Goal: Information Seeking & Learning: Learn about a topic

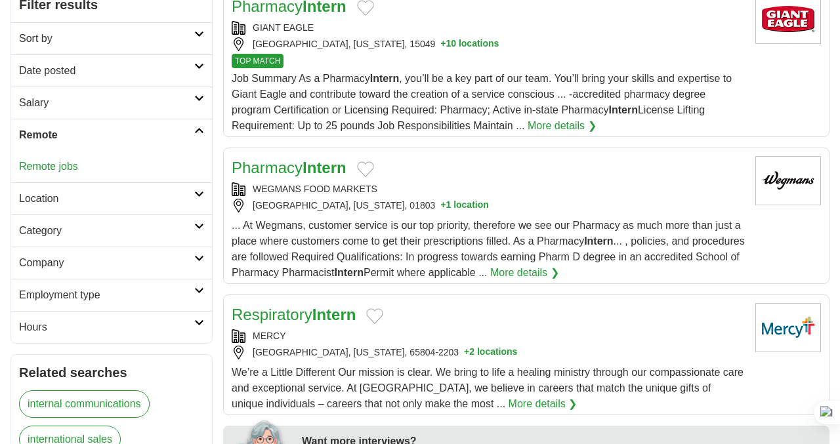
scroll to position [209, 0]
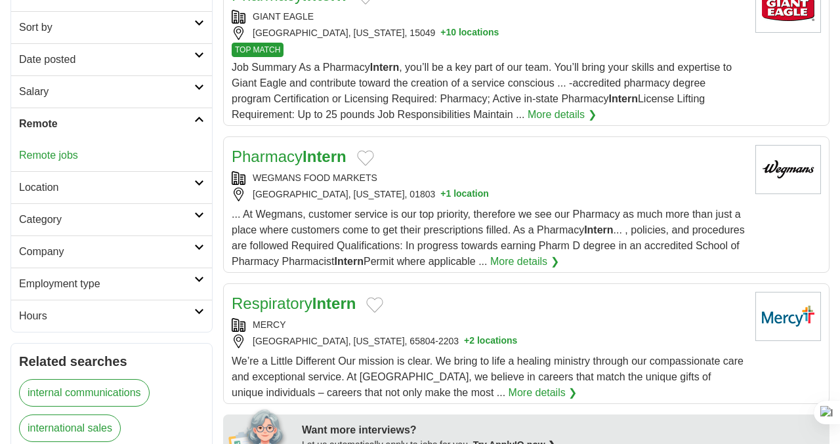
click at [160, 188] on h2 "Location" at bounding box center [106, 188] width 175 height 16
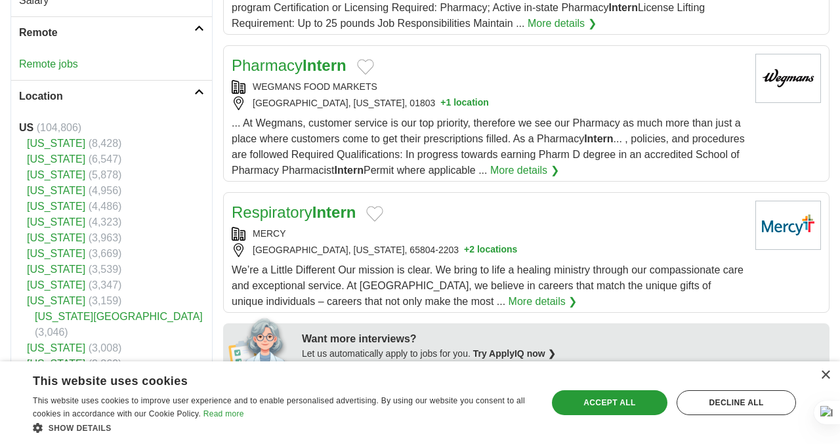
scroll to position [305, 0]
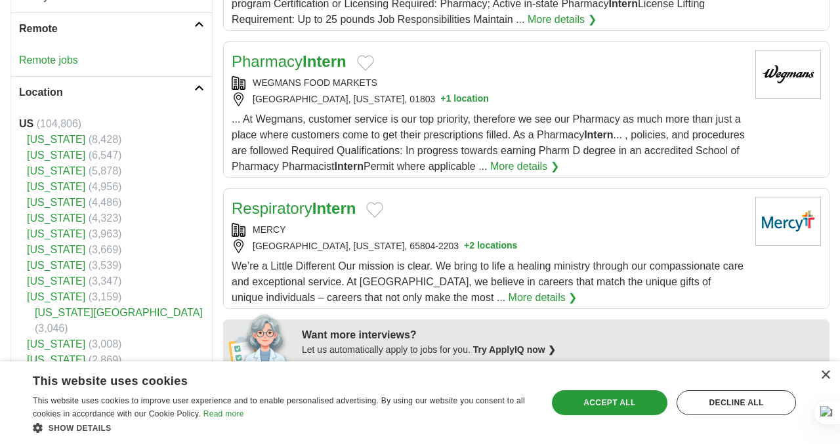
click at [26, 129] on strong "US" at bounding box center [26, 123] width 14 height 11
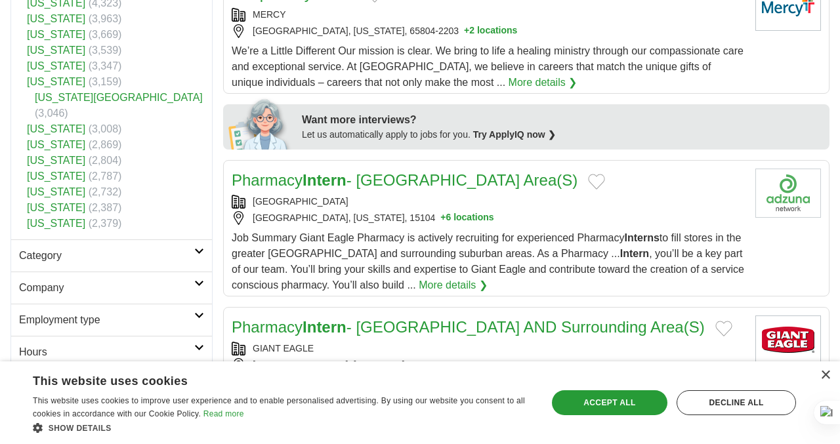
scroll to position [555, 0]
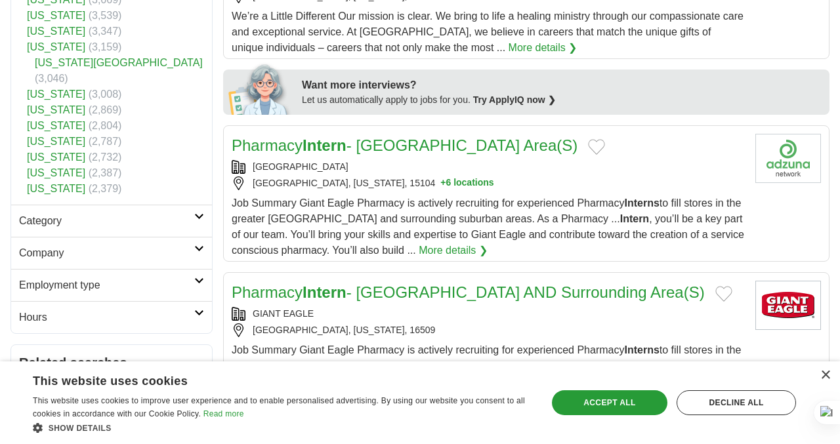
click at [116, 213] on h2 "Category" at bounding box center [106, 221] width 175 height 16
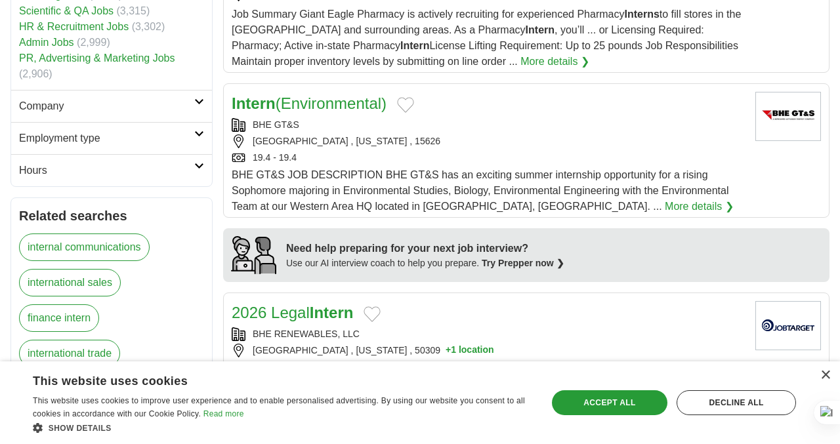
scroll to position [891, 0]
click at [104, 130] on h2 "Employment type" at bounding box center [106, 138] width 175 height 16
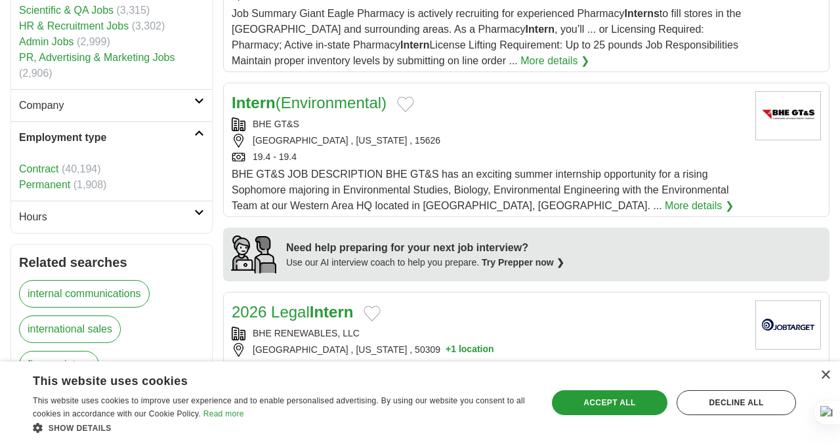
click at [90, 209] on h2 "Hours" at bounding box center [106, 217] width 175 height 16
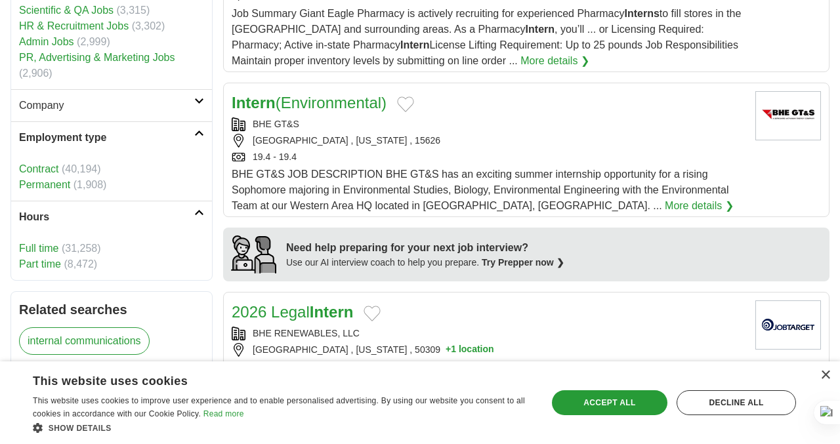
click at [78, 98] on h2 "Company" at bounding box center [106, 106] width 175 height 16
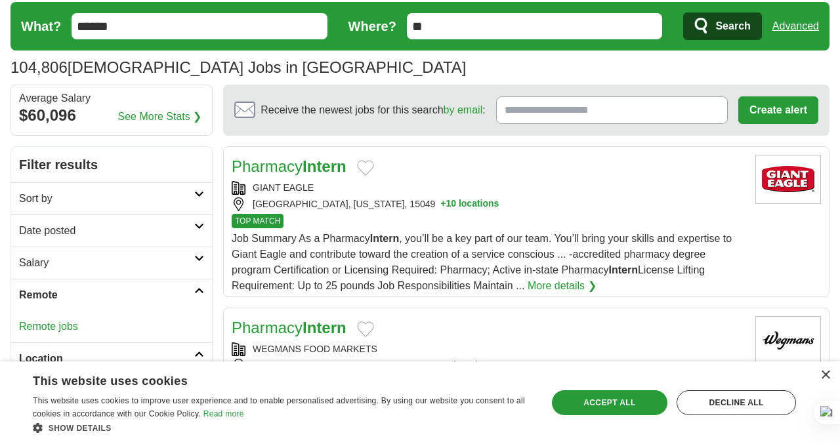
scroll to position [36, 0]
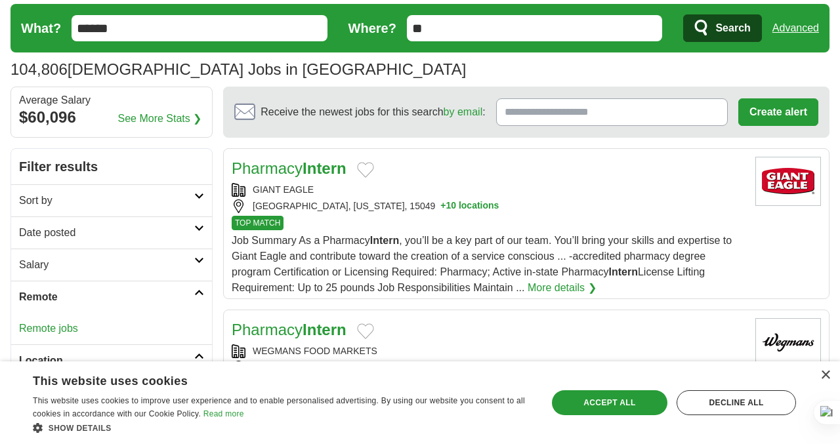
click at [78, 29] on input "******" at bounding box center [200, 28] width 256 height 26
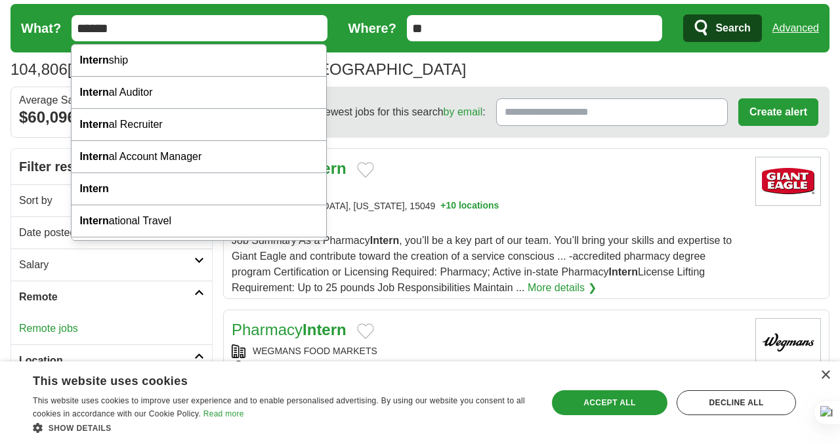
click at [75, 28] on input "******" at bounding box center [200, 28] width 256 height 26
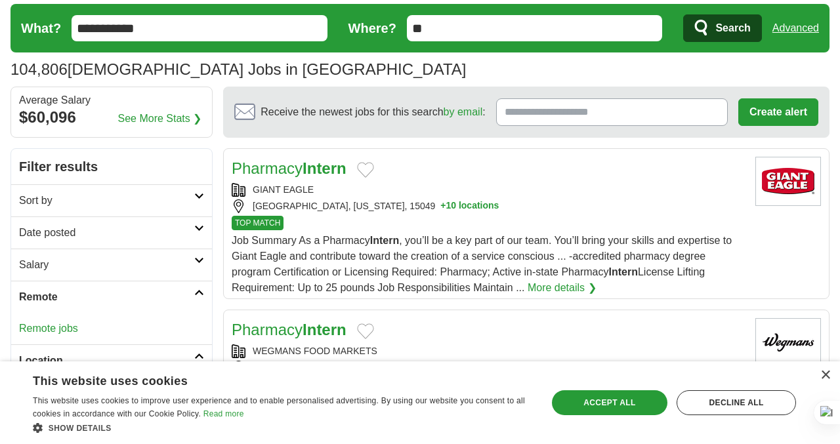
type input "**********"
click at [683, 14] on button "Search" at bounding box center [722, 28] width 78 height 28
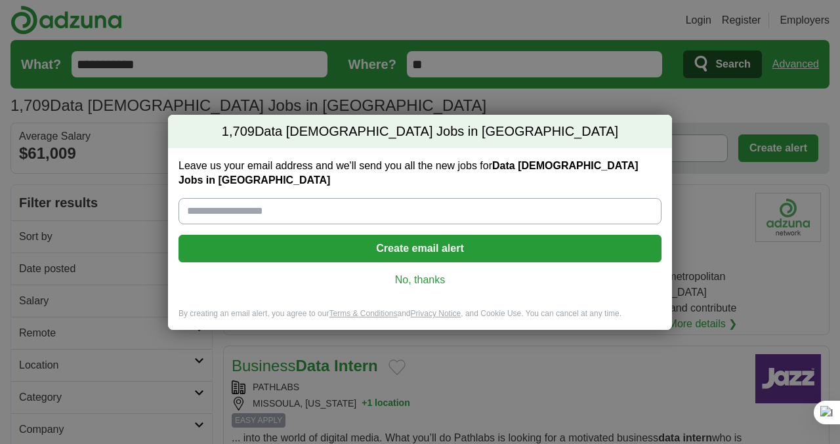
click at [440, 279] on link "No, thanks" at bounding box center [420, 280] width 462 height 14
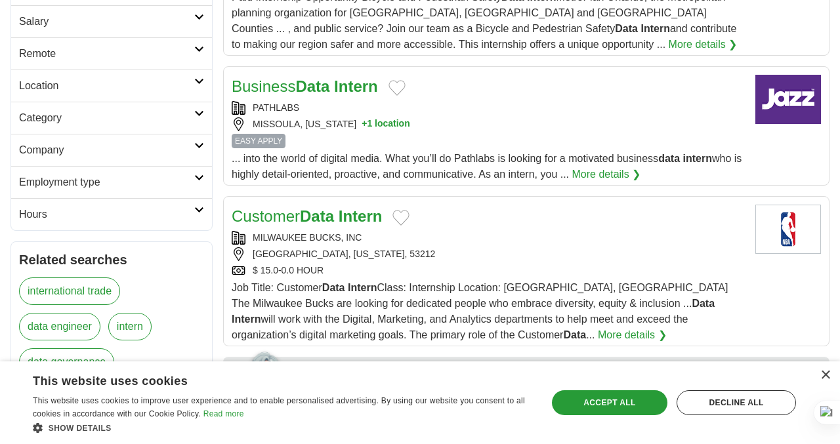
scroll to position [281, 0]
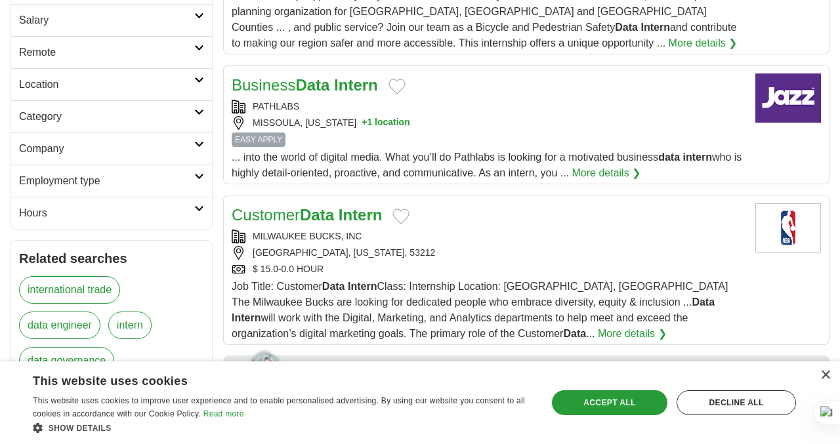
click at [299, 94] on link "Business Data Intern" at bounding box center [305, 85] width 146 height 18
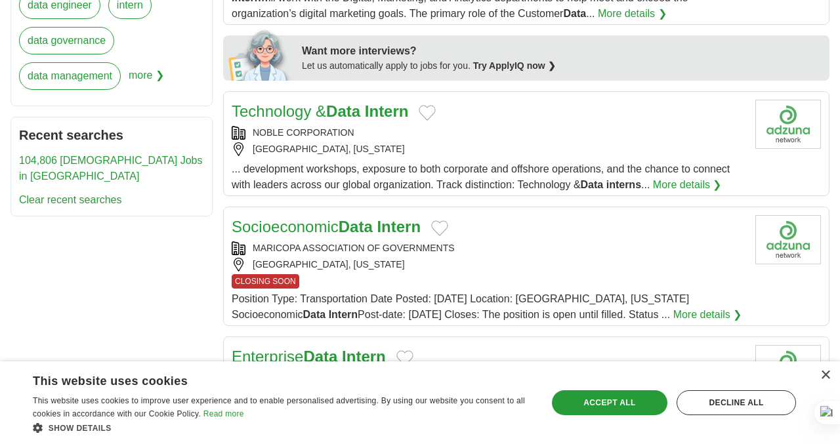
scroll to position [604, 0]
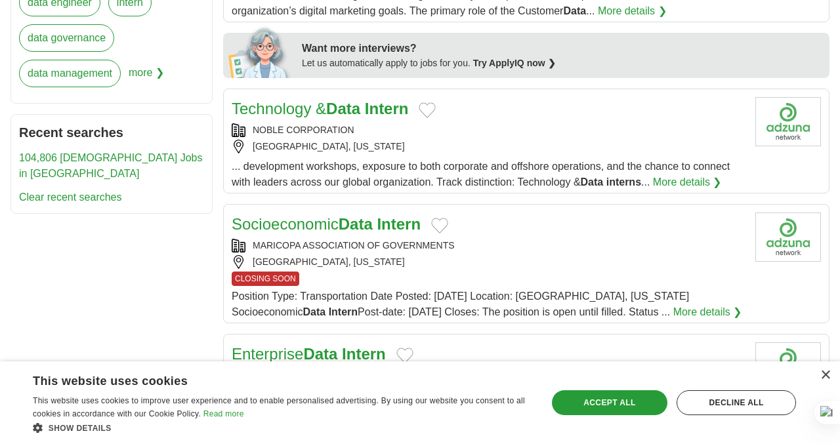
click at [362, 121] on h2 "Technology & Data Intern" at bounding box center [320, 109] width 177 height 24
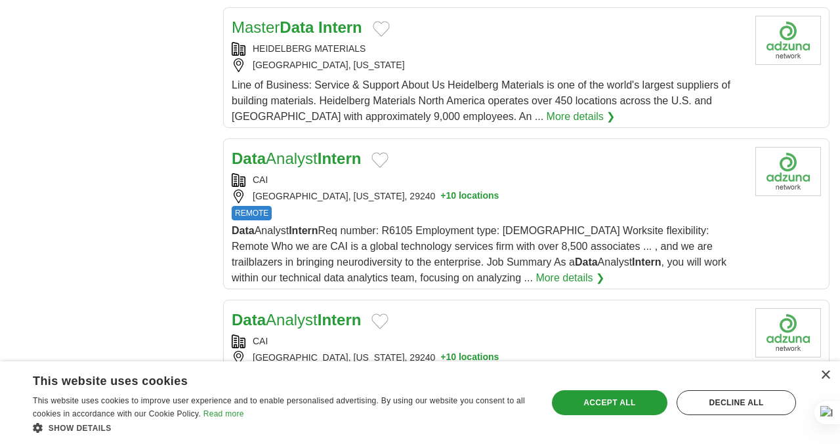
scroll to position [1150, 0]
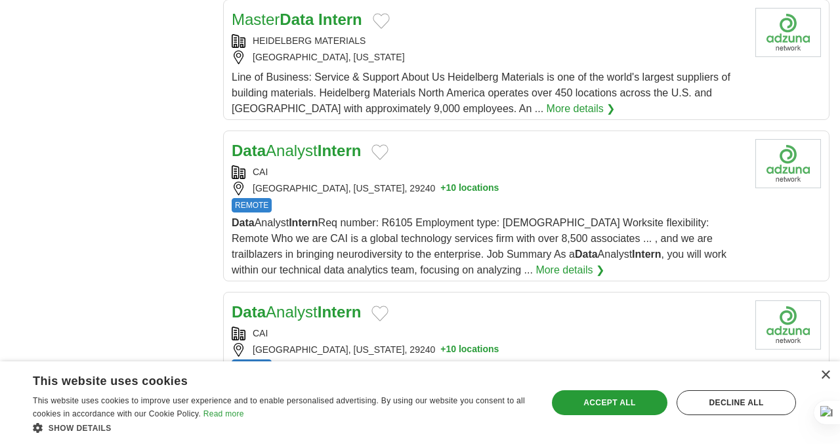
click at [282, 156] on link "Data Analyst Intern" at bounding box center [296, 151] width 129 height 18
